Goal: Task Accomplishment & Management: Use online tool/utility

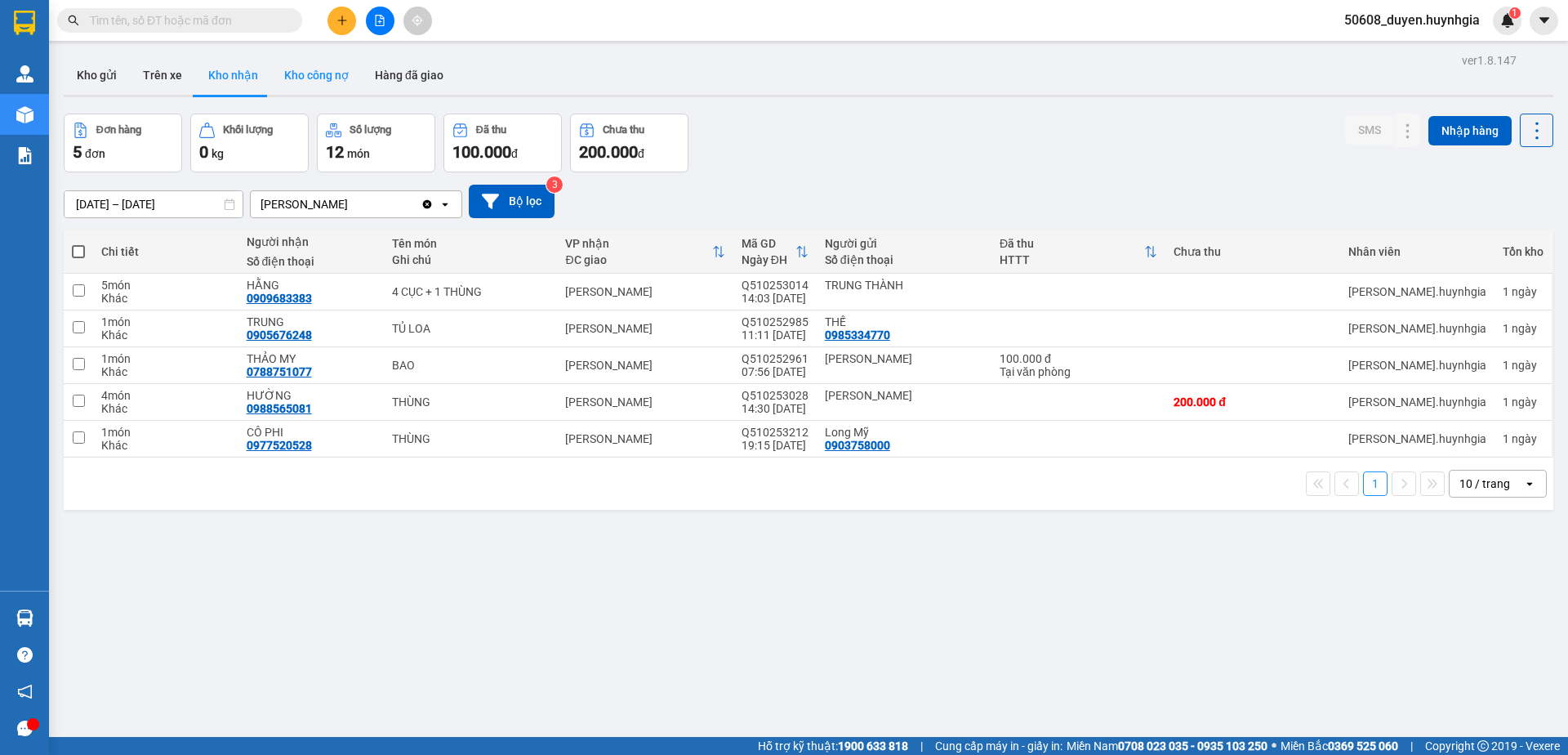
click at [339, 72] on button "Kho công nợ" at bounding box center [315, 76] width 90 height 40
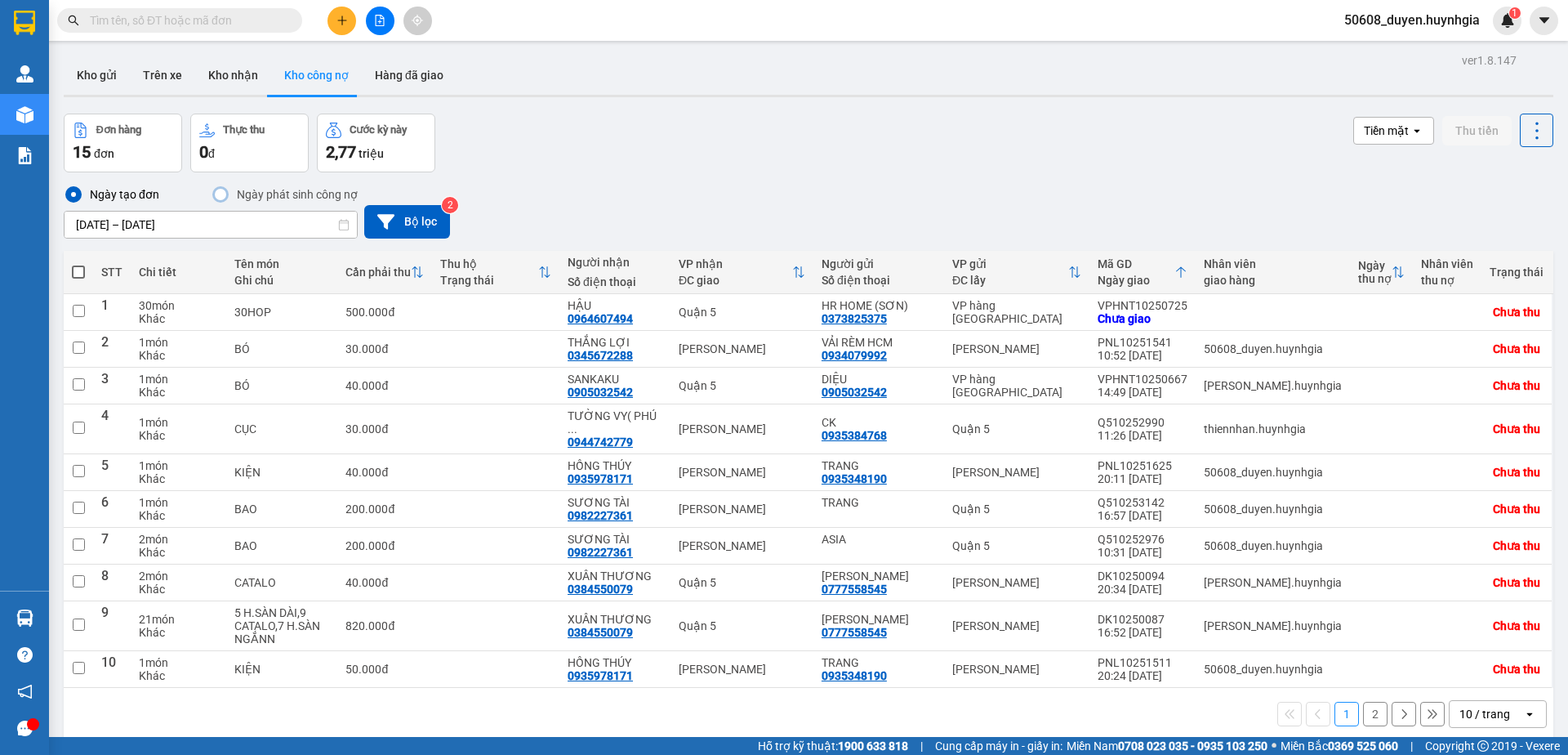
click at [579, 135] on div "Đơn hàng 15 đơn Thực thu 0 đ Cước kỳ này 2,77 triệu Tiền mặt open Thu tiền" at bounding box center [808, 143] width 1490 height 58
click at [1363, 706] on button "2" at bounding box center [1375, 714] width 24 height 24
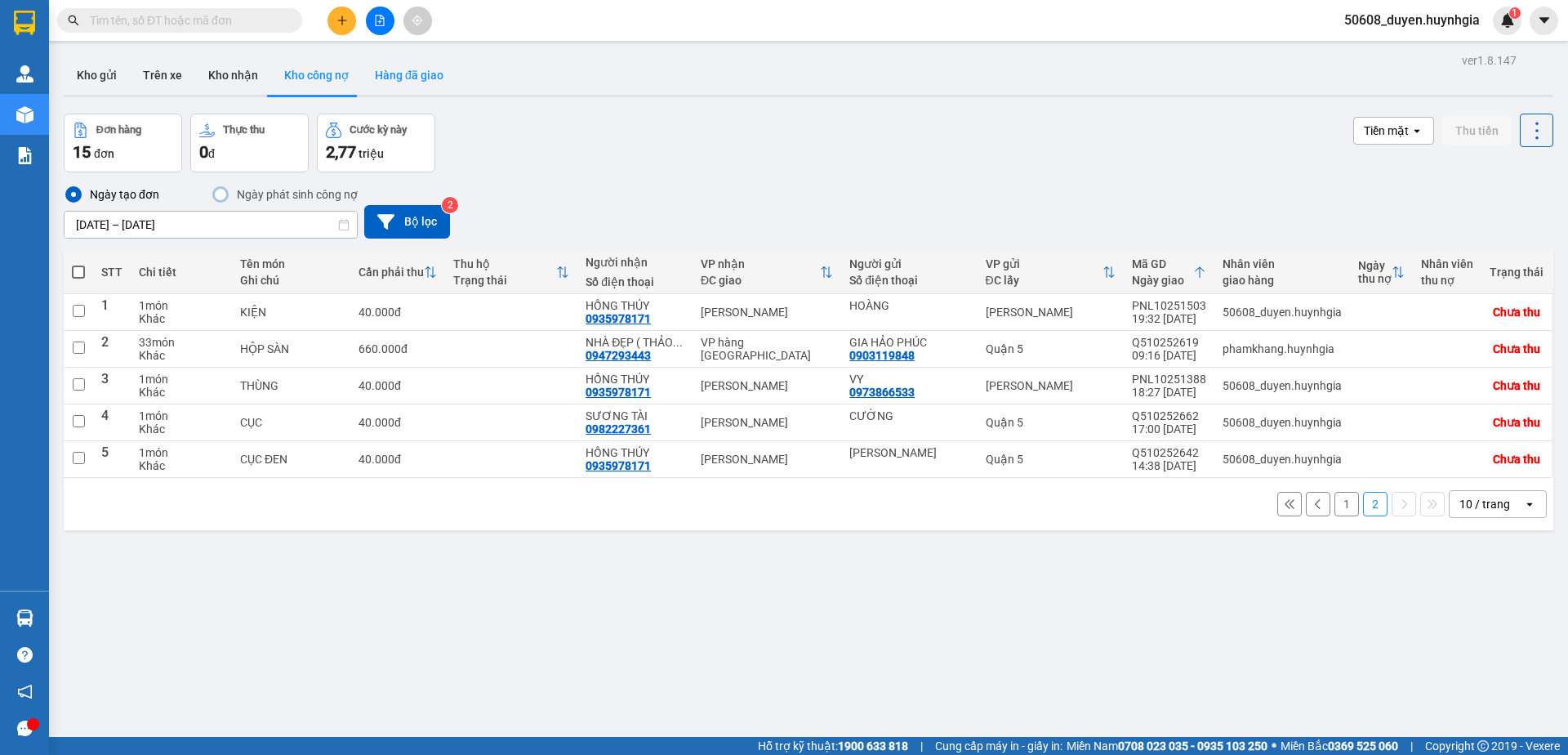
click at [392, 77] on button "Hàng đã giao" at bounding box center [409, 76] width 95 height 40
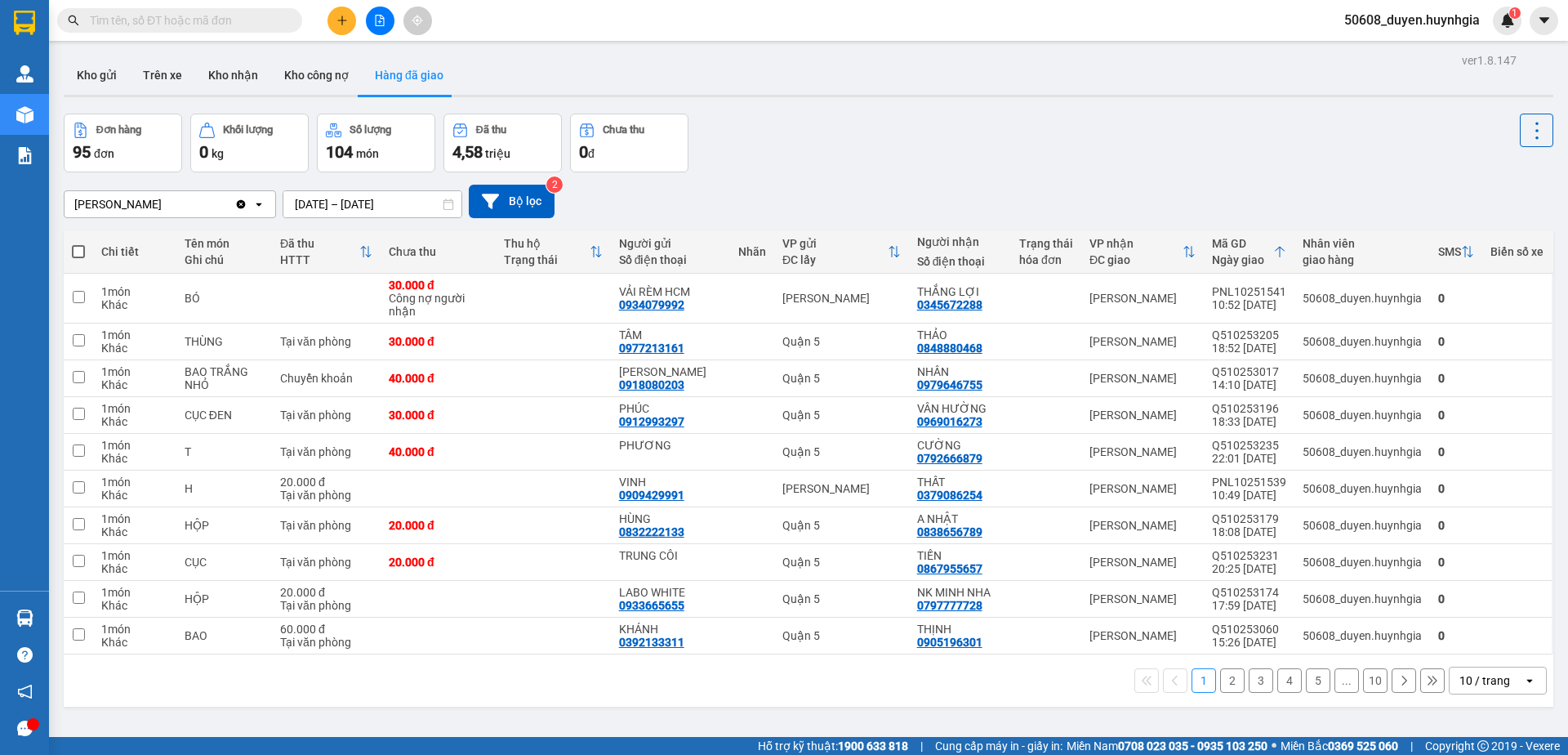
click at [822, 114] on div "Đơn hàng 95 đơn Khối lượng 0 kg Số lượng 104 món Đã thu 4,58 triệu Chưa thu 0 đ" at bounding box center [808, 143] width 1490 height 58
click at [1220, 686] on button "2" at bounding box center [1232, 680] width 24 height 24
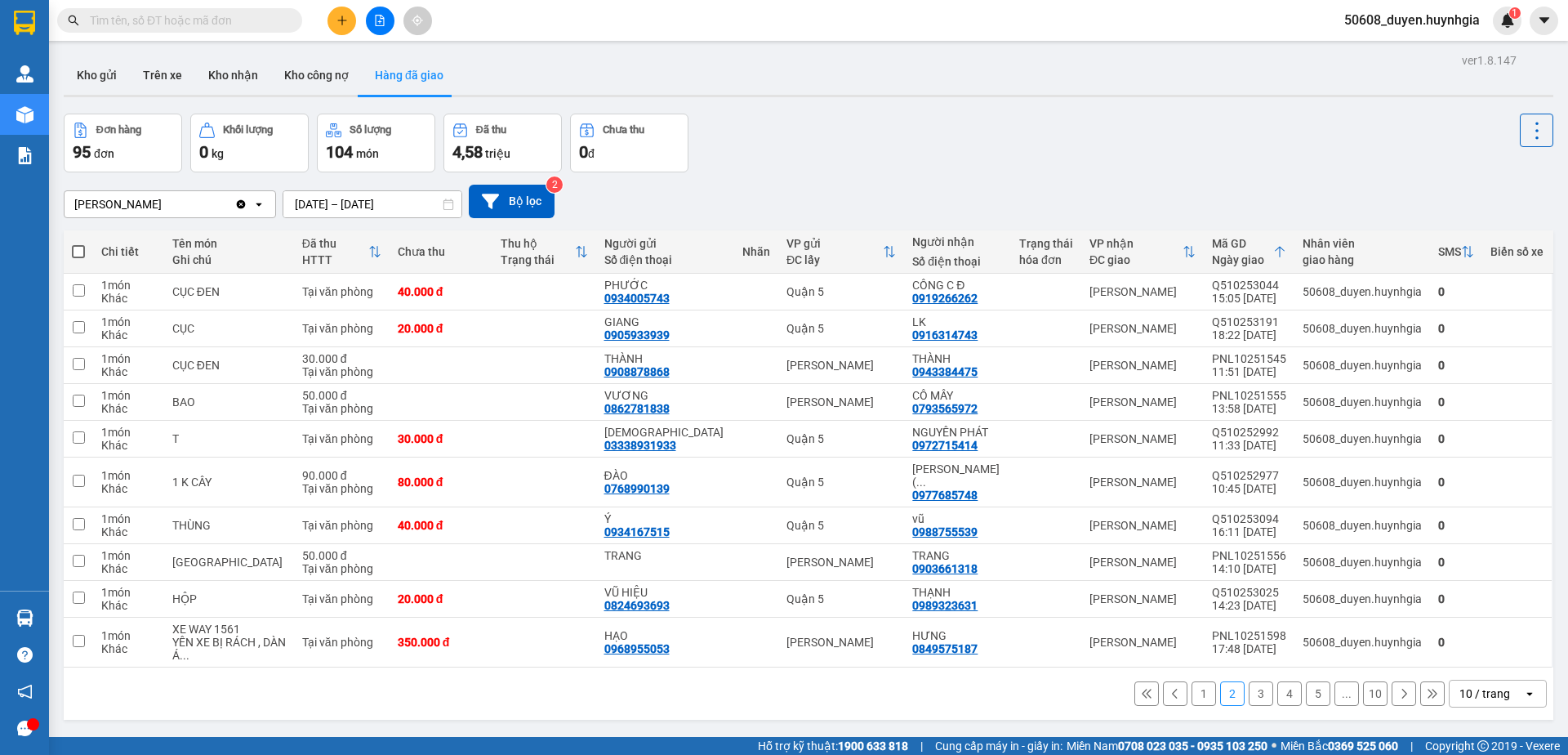
click at [1248, 683] on button "3" at bounding box center [1260, 693] width 24 height 24
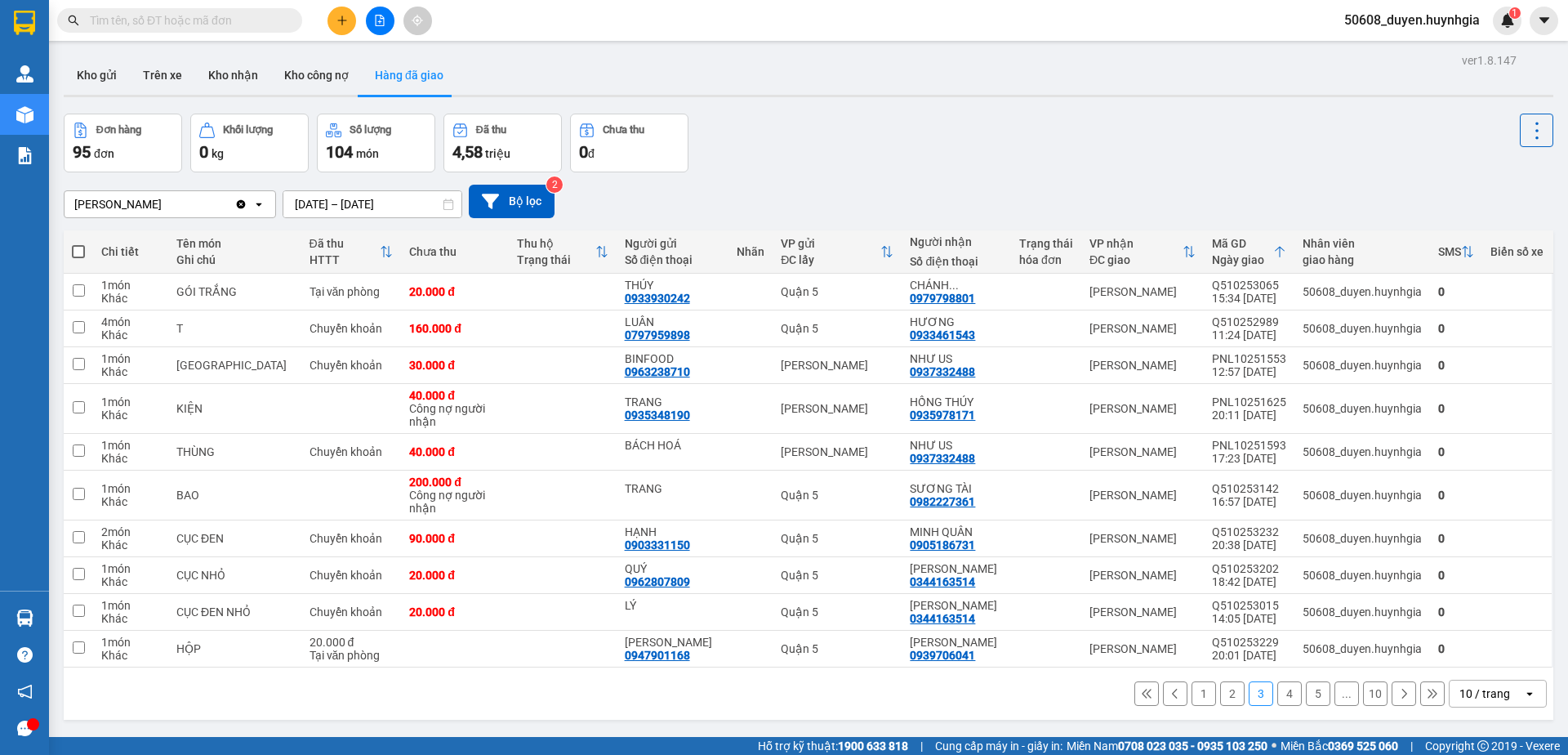
click at [713, 107] on div "ver 1.8.147 Kho gửi Trên xe Kho nhận Kho công nợ Hàng đã giao Đơn hàng 95 đơn K…" at bounding box center [808, 427] width 1503 height 755
click at [1277, 702] on button "4" at bounding box center [1289, 693] width 24 height 24
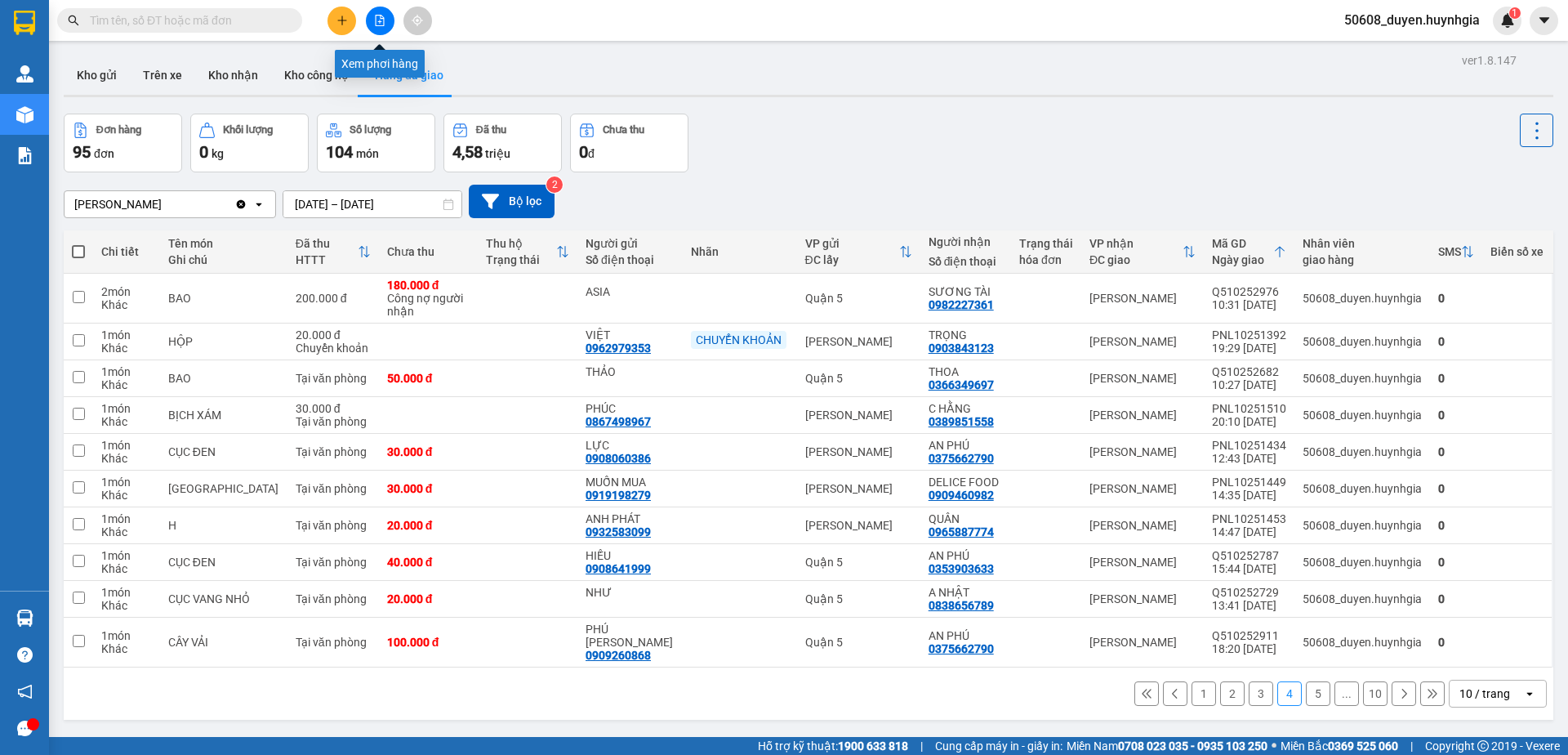
click at [384, 22] on icon "file-add" at bounding box center [379, 20] width 11 height 11
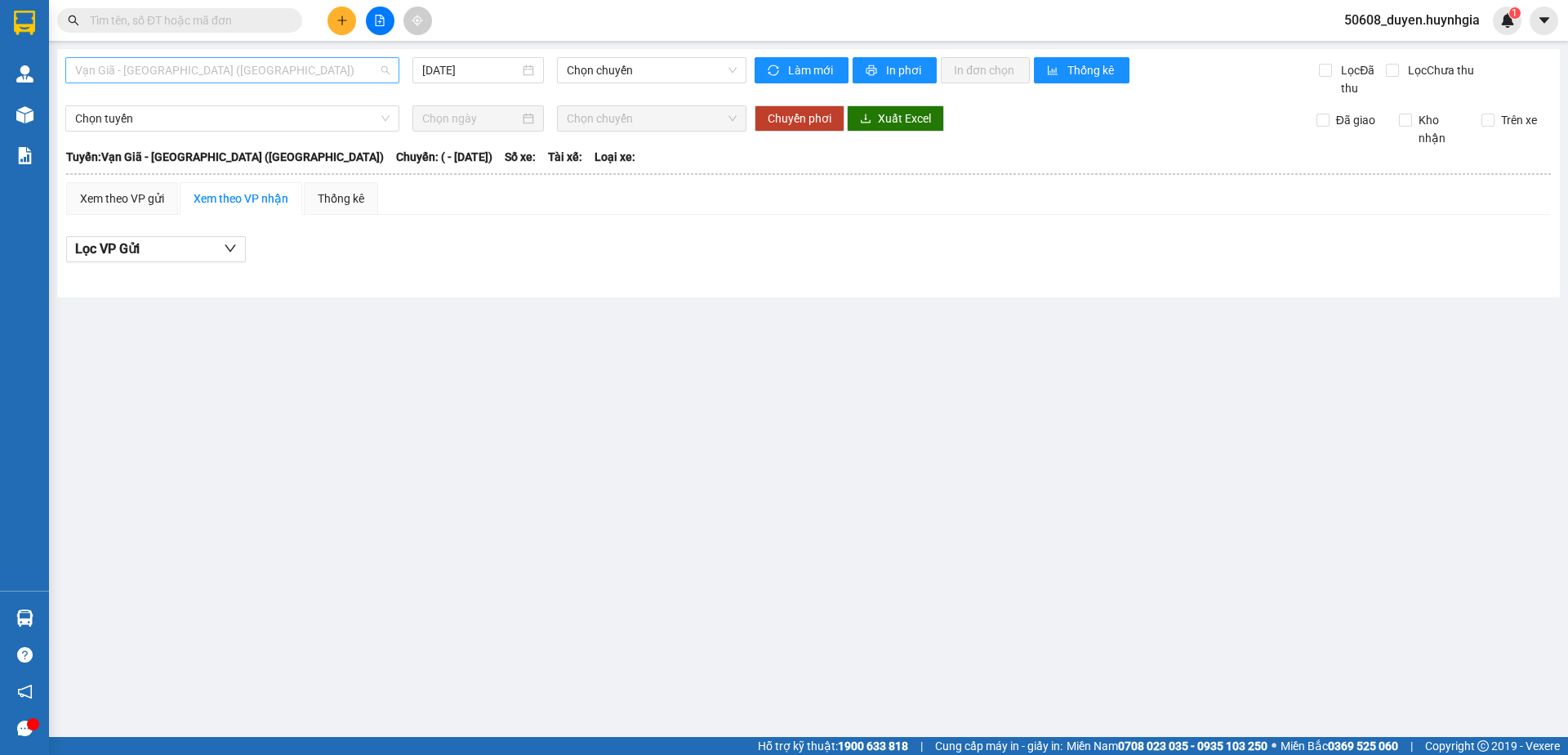
click at [295, 74] on span "Vạn Giã - Sài Gòn (Hàng hóa)" at bounding box center [232, 70] width 315 height 24
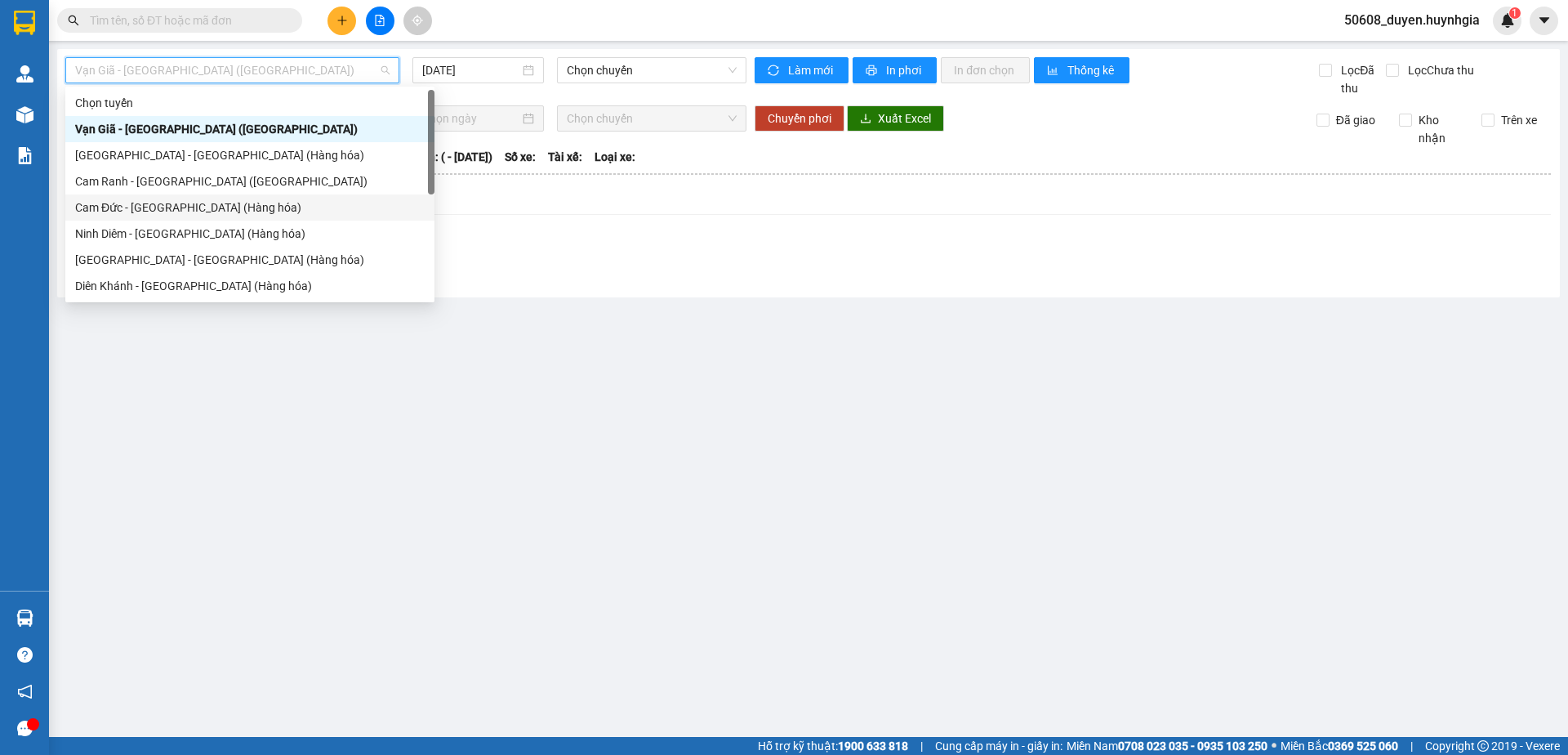
click at [245, 209] on div "Cam Đức - Sài Gòn (Hàng hóa)" at bounding box center [249, 207] width 350 height 18
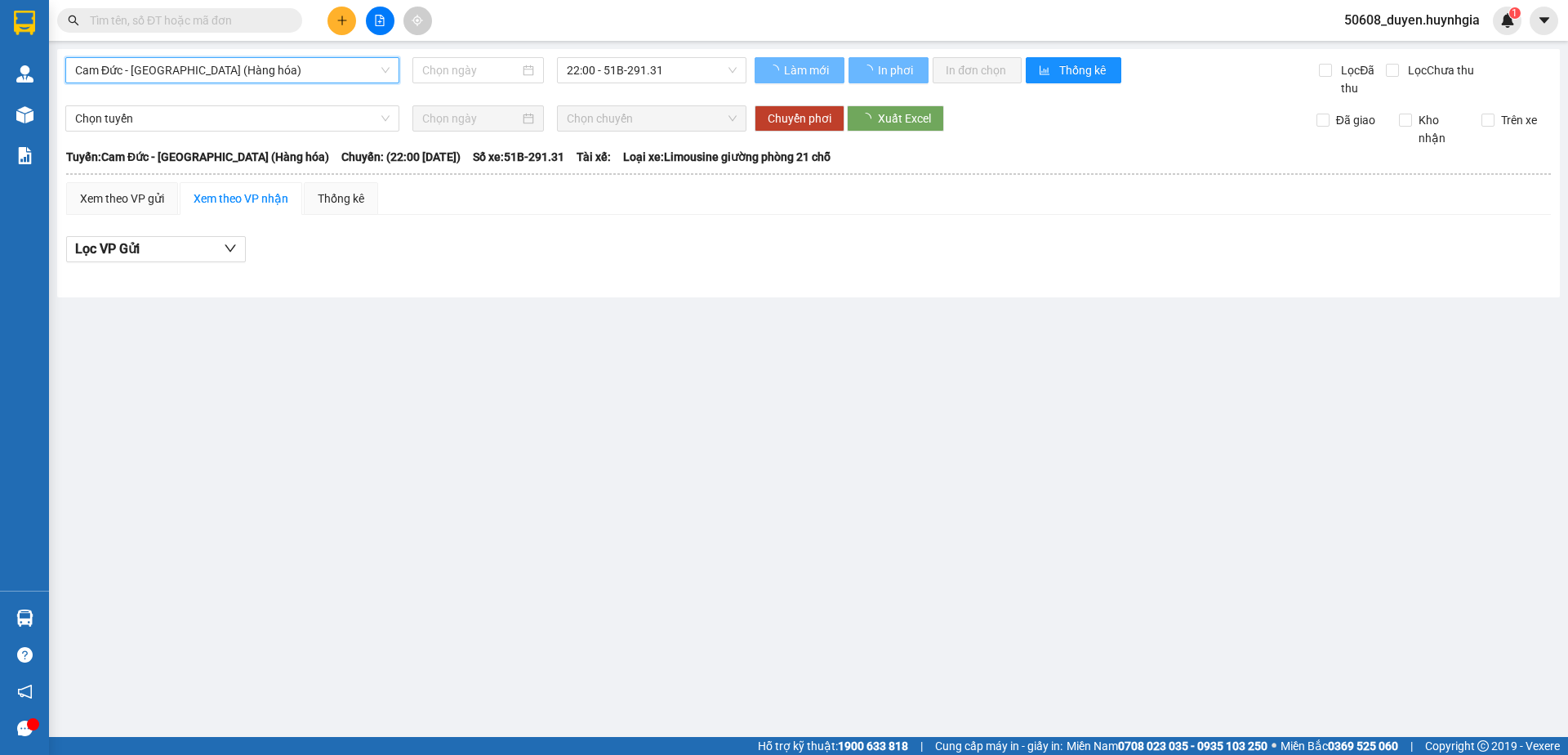
type input "15/10/2025"
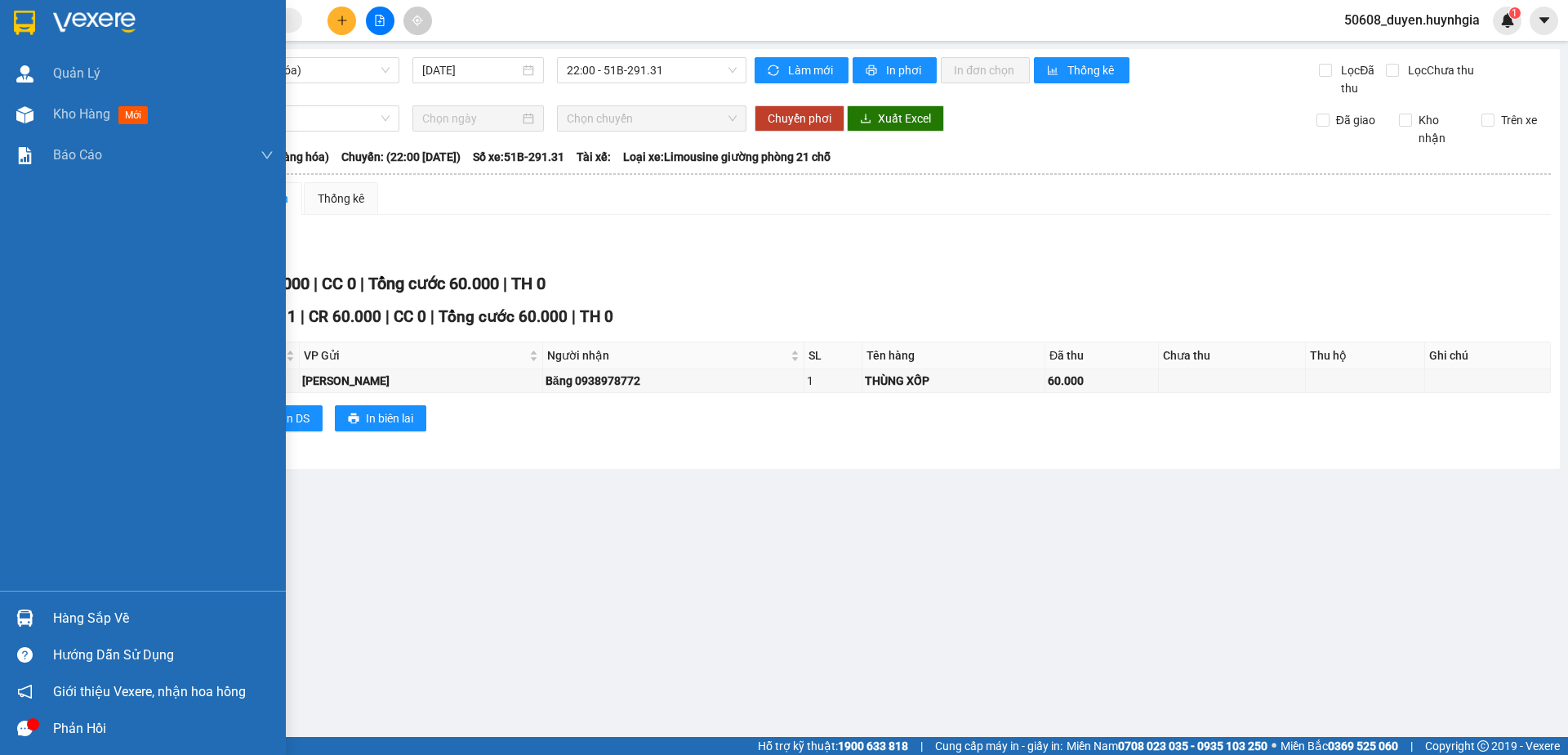
click at [29, 22] on img at bounding box center [24, 22] width 21 height 24
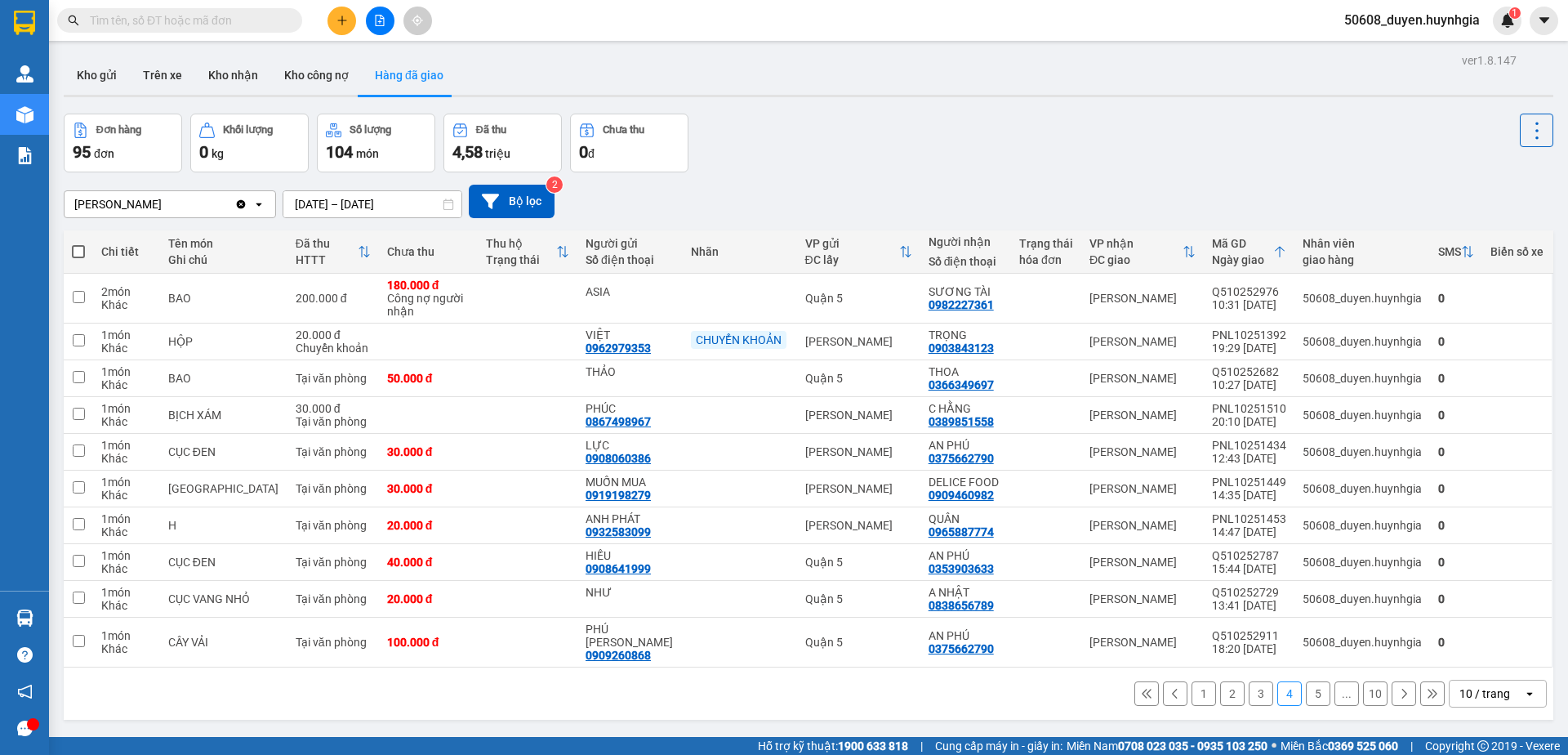
click at [378, 23] on icon "file-add" at bounding box center [379, 20] width 11 height 11
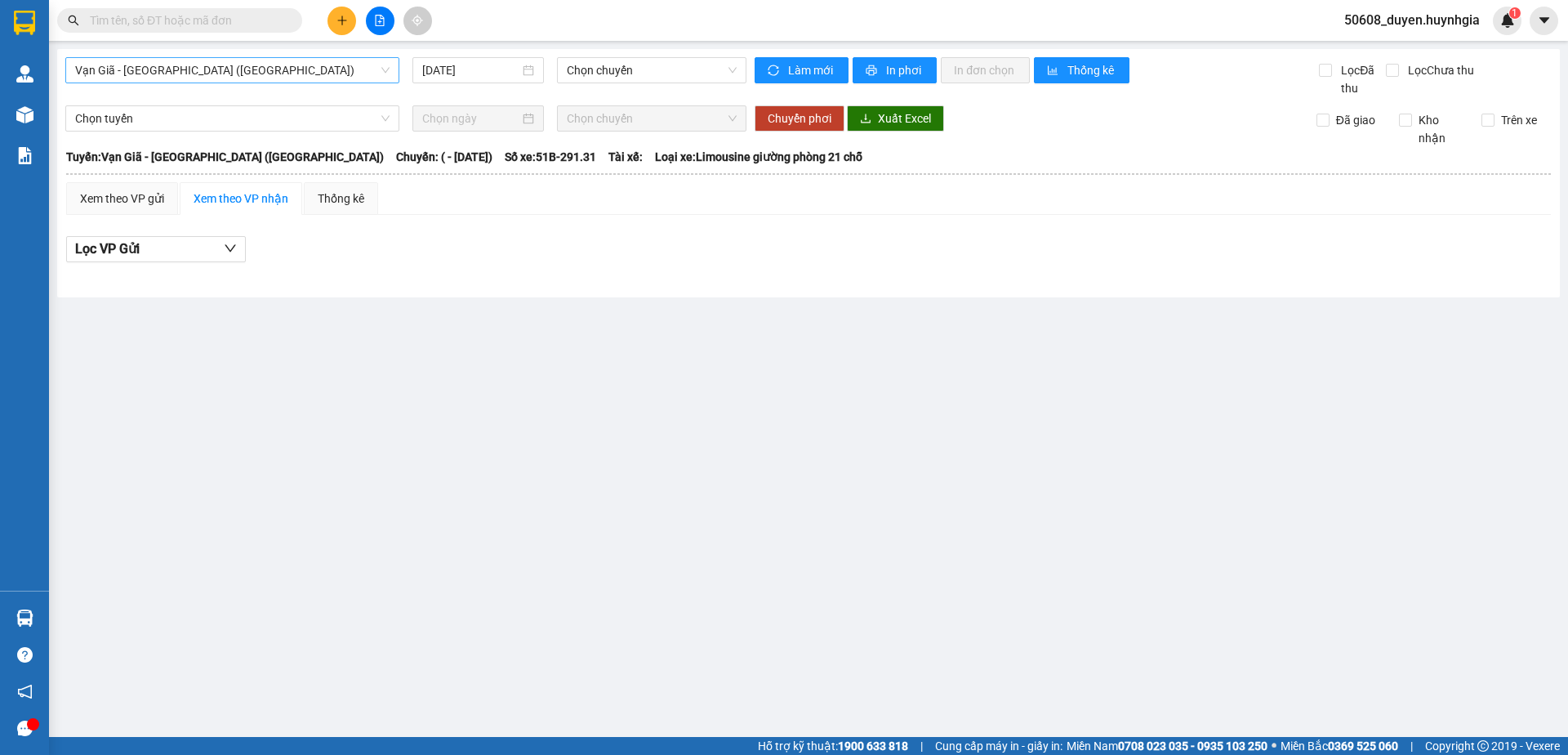
click at [340, 82] on span "Vạn Giã - Sài Gòn (Hàng hóa)" at bounding box center [232, 70] width 315 height 24
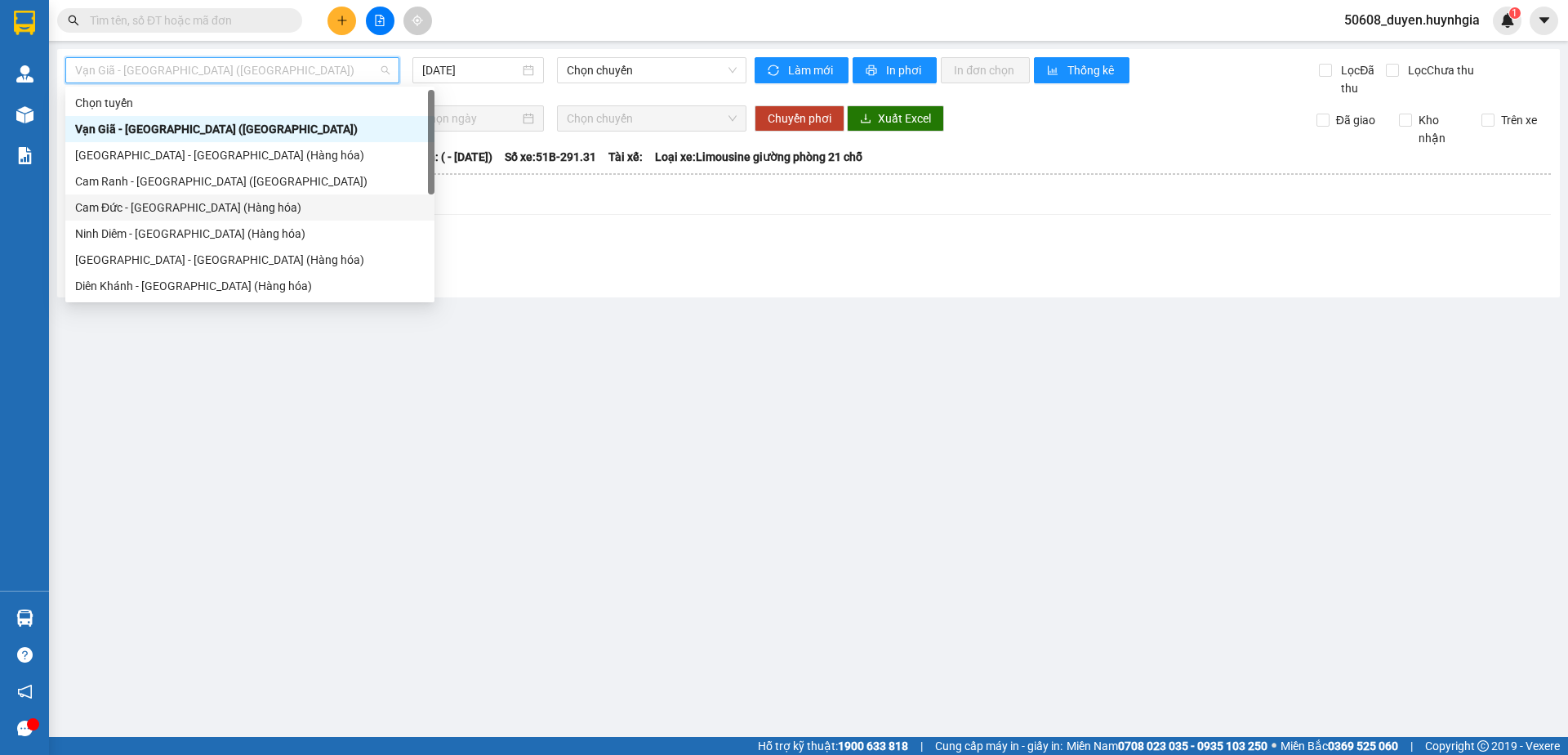
click at [285, 206] on div "Cam Đức - Sài Gòn (Hàng hóa)" at bounding box center [249, 207] width 350 height 18
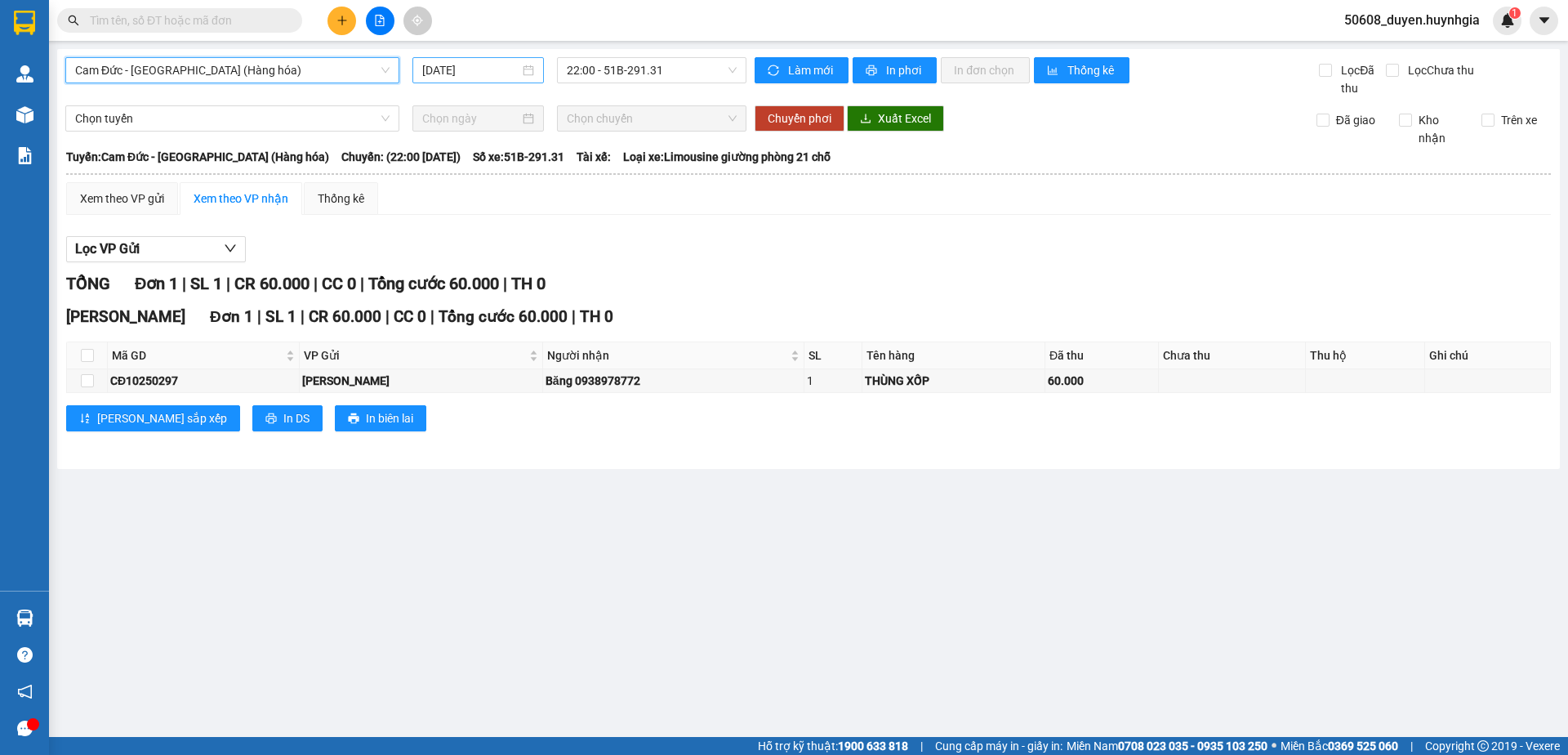
click at [504, 66] on input "15/10/2025" at bounding box center [470, 70] width 97 height 18
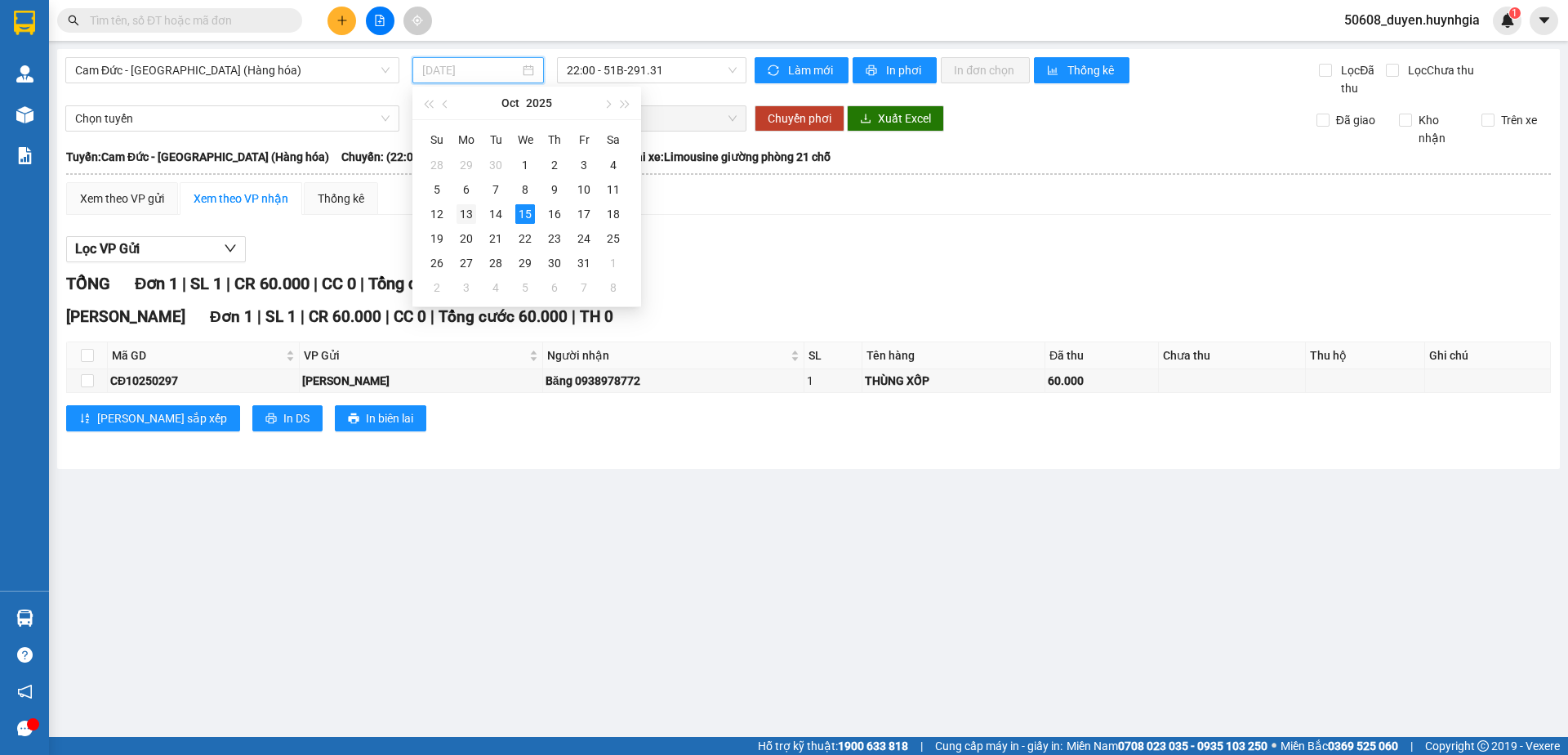
click at [464, 212] on div "13" at bounding box center [466, 213] width 20 height 20
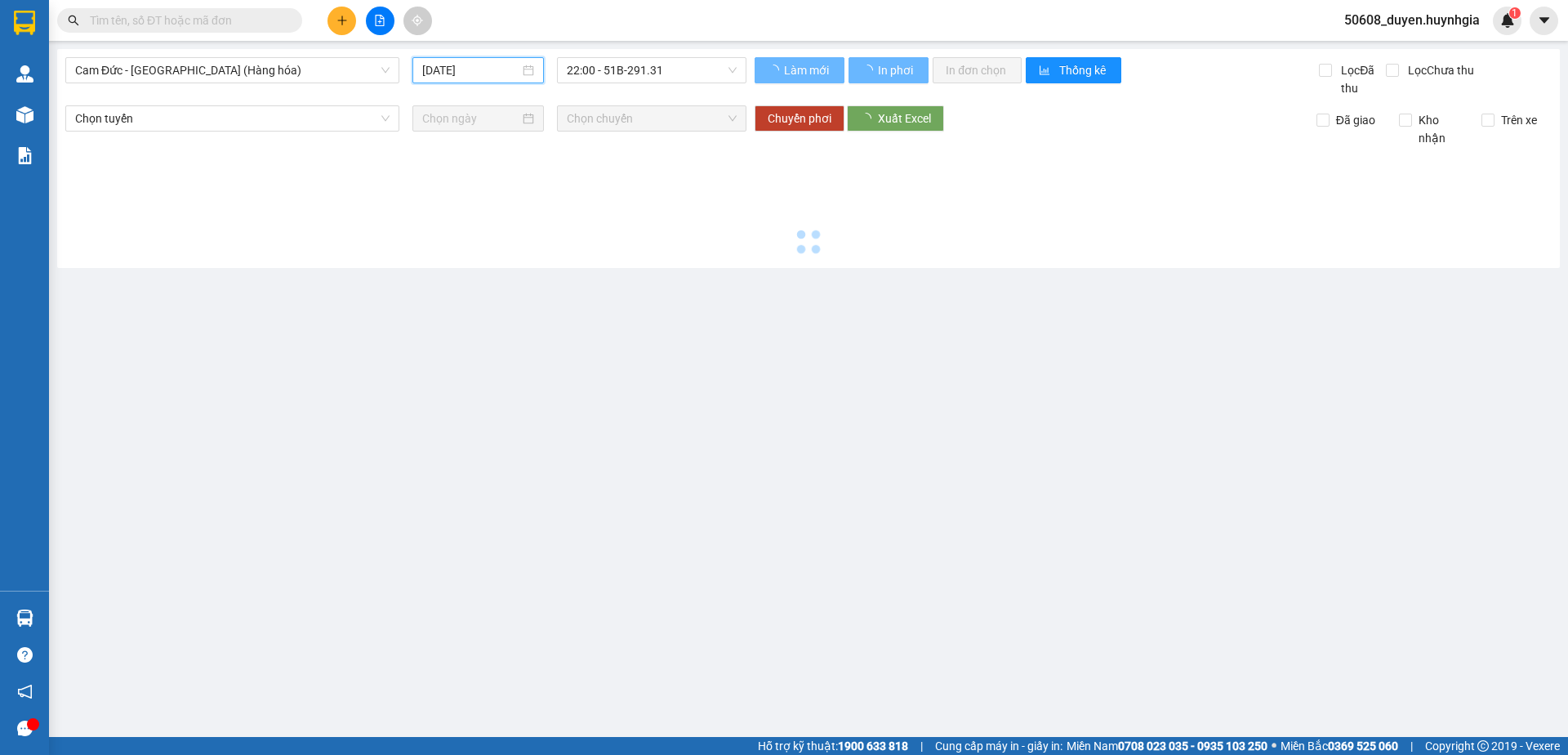
type input "13/10/2025"
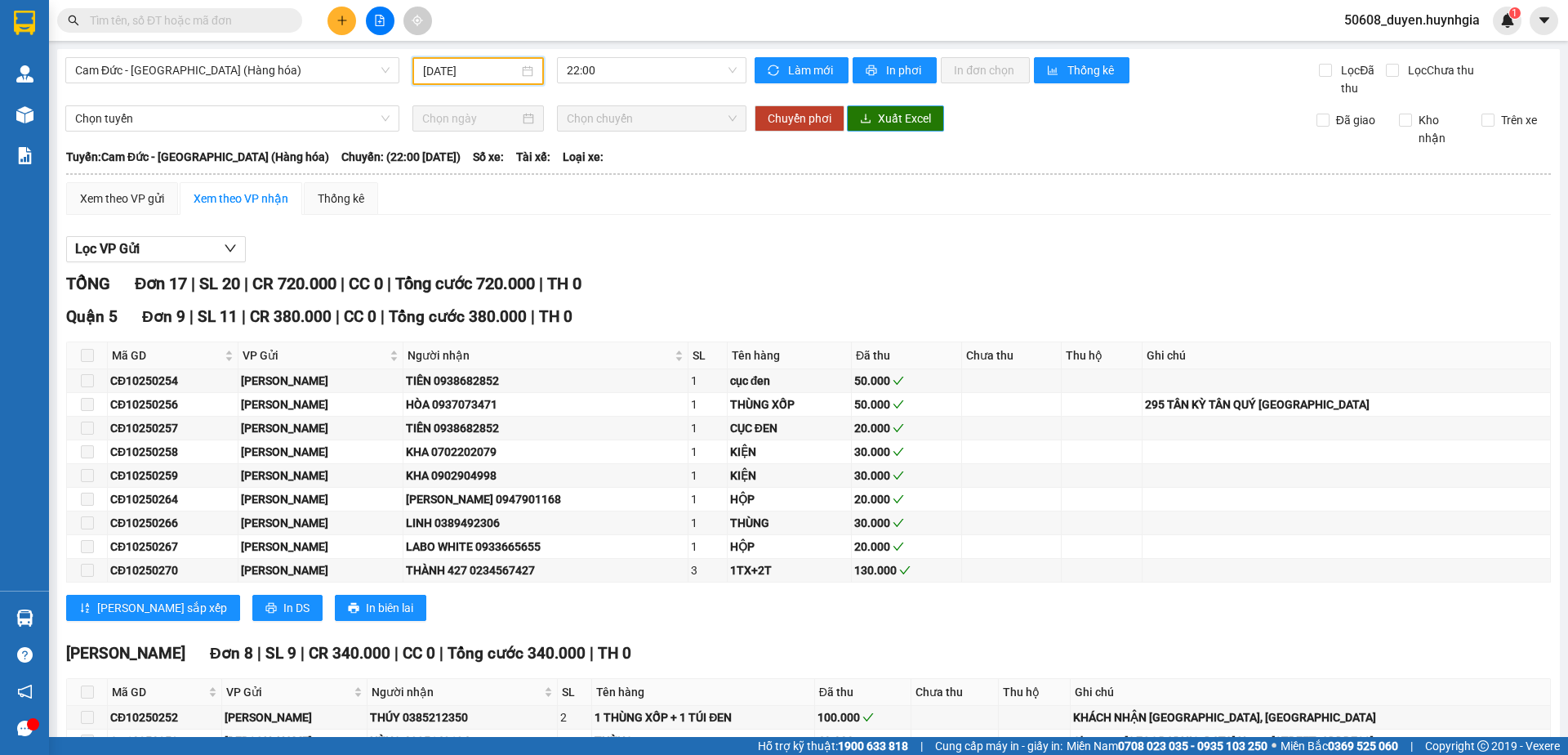
click at [907, 117] on span "Xuất Excel" at bounding box center [904, 118] width 53 height 18
click at [366, 611] on span "In biên lai" at bounding box center [389, 607] width 47 height 18
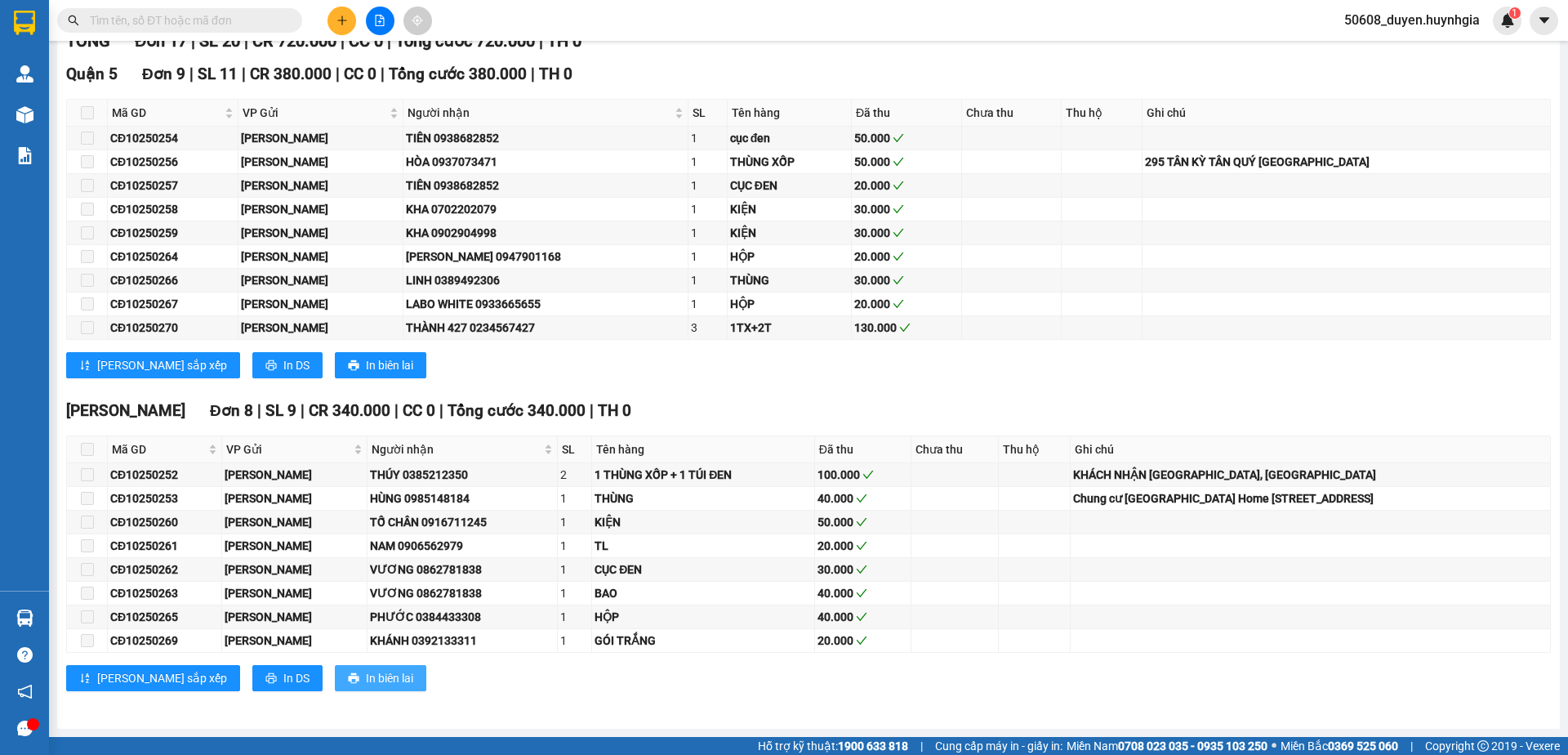
click at [366, 684] on span "In biên lai" at bounding box center [389, 678] width 47 height 18
